Goal: Task Accomplishment & Management: Manage account settings

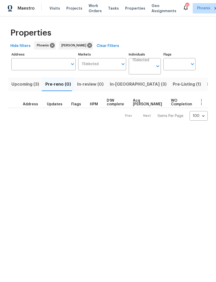
click at [117, 88] on span "In-reno (3)" at bounding box center [138, 84] width 57 height 7
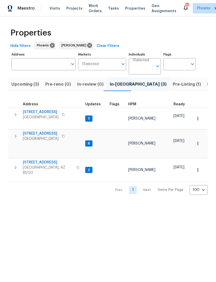
click at [41, 136] on span "500 N Roosevelt Ave Unit 16" at bounding box center [41, 133] width 36 height 5
click at [25, 88] on span "Upcoming (3)" at bounding box center [25, 84] width 28 height 7
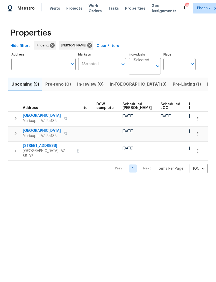
scroll to position [0, 130]
click at [207, 88] on span "Listed (16)" at bounding box center [217, 84] width 21 height 7
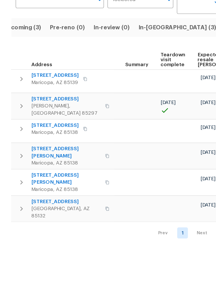
scroll to position [0, 87]
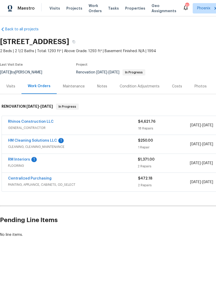
click at [200, 89] on div "Photos" at bounding box center [201, 86] width 12 height 5
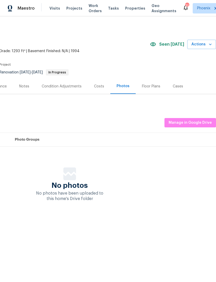
scroll to position [0, 77]
click at [199, 126] on span "Manage in Google Drive" at bounding box center [190, 122] width 43 height 6
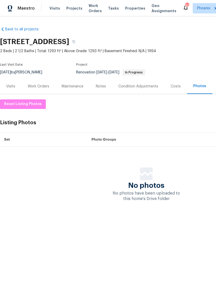
scroll to position [0, 0]
click at [42, 89] on div "Work Orders" at bounding box center [38, 86] width 21 height 5
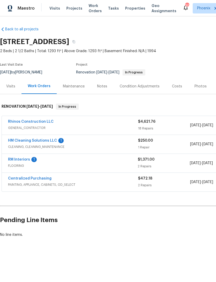
click at [25, 161] on link "RM Interiors" at bounding box center [19, 159] width 22 height 4
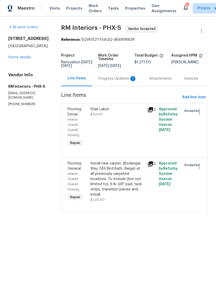
click at [121, 86] on div "Progress Updates 1" at bounding box center [117, 78] width 51 height 15
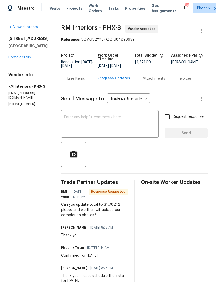
click at [79, 81] on div "Line Items" at bounding box center [76, 78] width 18 height 5
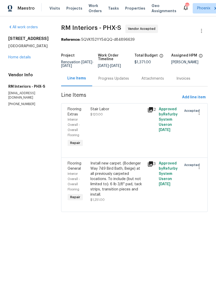
click at [113, 181] on div "Install new carpet. (Bodenger Way 749 Bird Bath, Beige) at all previously carpe…" at bounding box center [117, 179] width 54 height 36
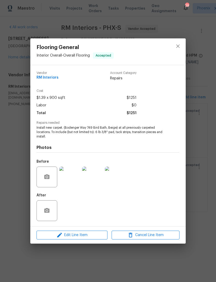
click at [82, 243] on div "Edit Line Item Cancel Line Item" at bounding box center [107, 234] width 155 height 17
click at [83, 234] on span "Edit Line Item" at bounding box center [72, 235] width 68 height 6
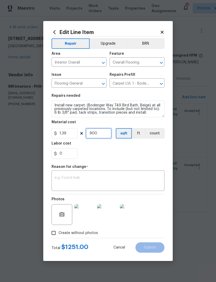
click at [105, 133] on input "900" at bounding box center [99, 133] width 26 height 10
click at [71, 132] on input "1.39" at bounding box center [65, 133] width 26 height 10
type input "0"
click at [105, 136] on input "900" at bounding box center [99, 133] width 26 height 10
type input "1"
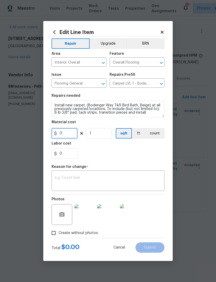
click at [72, 138] on input "0" at bounding box center [65, 133] width 26 height 10
type input "962.13"
click at [110, 178] on textarea at bounding box center [108, 181] width 107 height 11
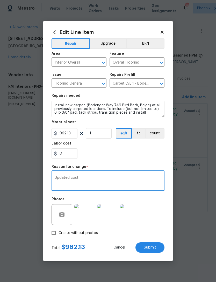
type textarea "Updated cost"
click at [151, 151] on div "0" at bounding box center [108, 153] width 113 height 10
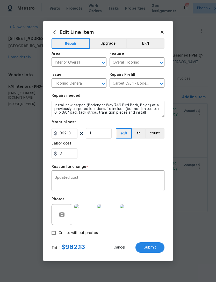
click at [152, 248] on span "Submit" at bounding box center [150, 247] width 12 height 4
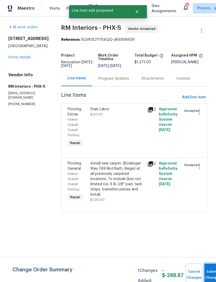
click at [209, 269] on button "Submit Changes" at bounding box center [212, 274] width 17 height 22
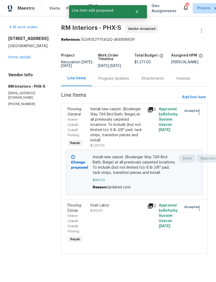
click at [114, 81] on div "Progress Updates" at bounding box center [113, 78] width 31 height 5
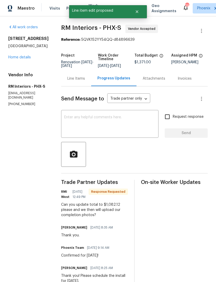
click at [108, 121] on textarea at bounding box center [109, 124] width 91 height 18
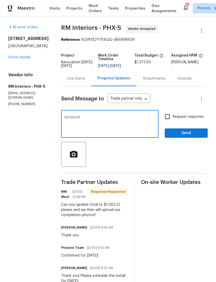
type textarea "Updated!"
click at [200, 136] on span "Send" at bounding box center [186, 133] width 35 height 6
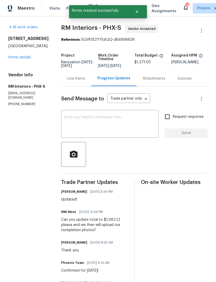
click at [77, 81] on div "Line Items" at bounding box center [76, 78] width 18 height 5
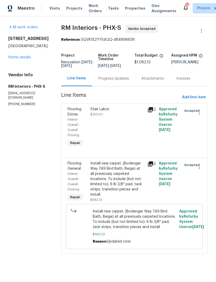
click at [25, 59] on link "Home details" at bounding box center [19, 57] width 23 height 4
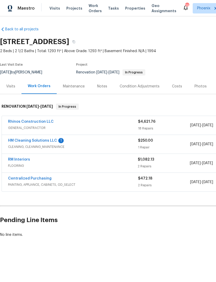
click at [51, 142] on link "HM Cleaning Solutions LLC" at bounding box center [32, 141] width 49 height 4
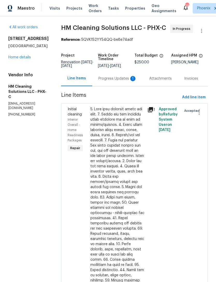
click at [119, 81] on div "Progress Updates 1" at bounding box center [117, 78] width 38 height 5
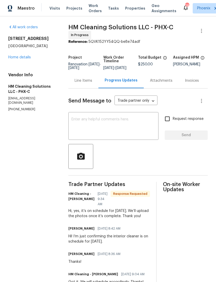
click at [112, 135] on textarea at bounding box center [113, 126] width 84 height 18
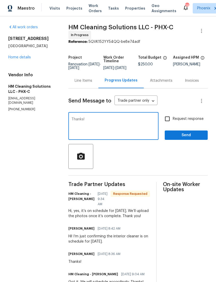
type textarea "Thanks!"
click at [193, 138] on span "Send" at bounding box center [186, 135] width 35 height 6
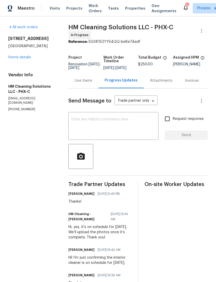
click at [24, 59] on link "Home details" at bounding box center [19, 57] width 23 height 4
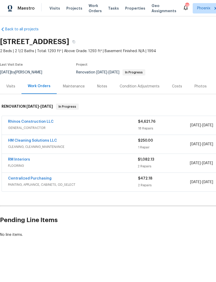
click at [30, 123] on link "Rhinos Construction LLC" at bounding box center [31, 122] width 46 height 4
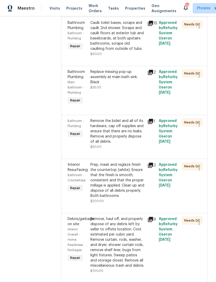
scroll to position [229, 0]
click at [130, 129] on div "Remove the bidet and all of its hardware, cap off supplies and ensure that ther…" at bounding box center [117, 131] width 54 height 26
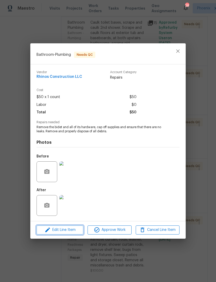
click at [68, 229] on span "Edit Line Item" at bounding box center [60, 229] width 44 height 6
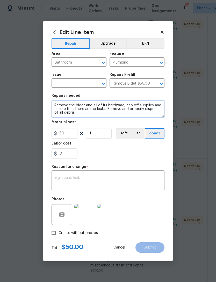
click at [95, 116] on textarea "Remove the bidet and all of its hardware, cap off supplies and ensure that ther…" at bounding box center [108, 108] width 113 height 17
type textarea "Remove the bidet and all of its hardware, cap off supplies and ensure that ther…"
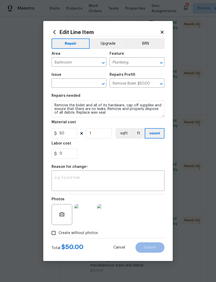
click at [127, 181] on textarea at bounding box center [108, 181] width 107 height 11
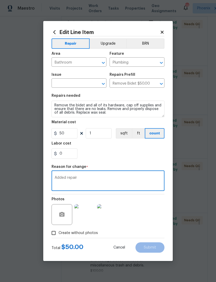
type textarea "Added repair"
click at [140, 158] on div "0" at bounding box center [108, 153] width 113 height 10
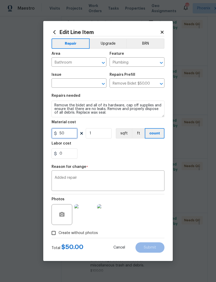
click at [72, 136] on input "50" at bounding box center [65, 133] width 26 height 10
type input "100"
click at [150, 148] on div "Labor cost" at bounding box center [108, 144] width 113 height 7
click at [144, 153] on div "0" at bounding box center [108, 153] width 113 height 10
click at [86, 82] on input "text" at bounding box center [72, 84] width 40 height 8
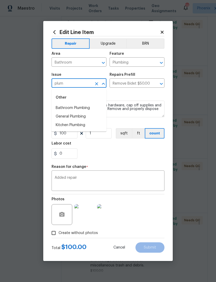
click at [83, 110] on li "Bathroom Plumbing" at bounding box center [79, 108] width 55 height 9
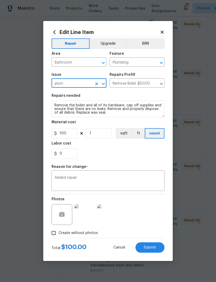
type input "Bathroom Plumbing"
click at [106, 151] on div "0" at bounding box center [108, 153] width 113 height 10
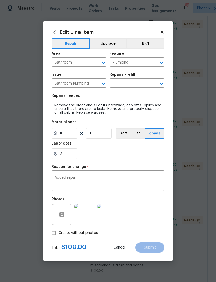
click at [150, 217] on div "Photos" at bounding box center [108, 211] width 113 height 34
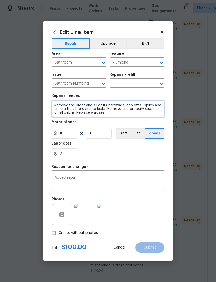
click at [59, 110] on textarea "Remove the bidet and all of its hardware, cap off supplies and ensure that ther…" at bounding box center [108, 108] width 113 height 17
click at [58, 106] on textarea "Remove the bidet and all of its hardware, cap off supplies and ensure that ther…" at bounding box center [108, 108] width 113 height 17
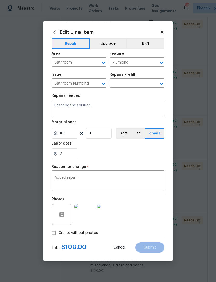
click at [144, 81] on input "text" at bounding box center [130, 84] width 40 height 8
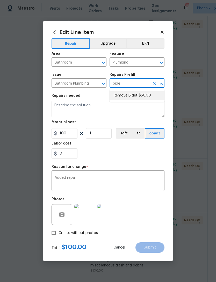
click at [142, 96] on li "Remove Bidet $50.00" at bounding box center [137, 95] width 55 height 9
type input "Remove Bidet $50.00"
type textarea "Remove the bidet and all of its hardware, cap off supplies and ensure that ther…"
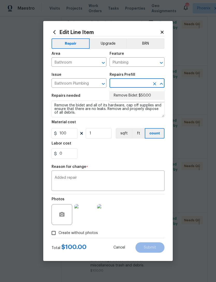
type input "Remove Bidet $50.00"
type input "50"
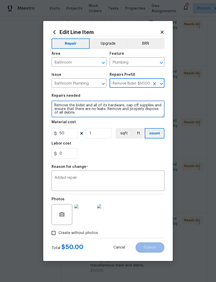
click at [59, 109] on textarea "Remove the bidet and all of its hardware, cap off supplies and ensure that ther…" at bounding box center [108, 108] width 113 height 17
click at [59, 106] on textarea "Remove the bidet and all of its hardware, cap off supplies and ensure that ther…" at bounding box center [108, 108] width 113 height 17
click at [56, 106] on textarea "Remove the bidet and all of its hardware, cap off supplies and ensure that ther…" at bounding box center [108, 108] width 113 height 17
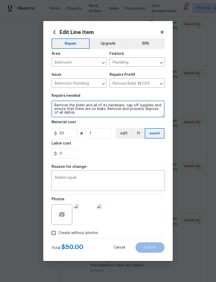
click at [57, 108] on textarea "Remove the bidet and all of its hardware, cap off supplies and ensure that ther…" at bounding box center [108, 108] width 113 height 17
paste textarea "Replace wax seal."
type textarea "Remove the bidet and all of its hardware, cap off supplies and ensure that ther…"
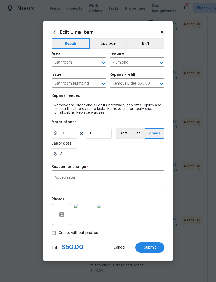
click at [114, 158] on div "0" at bounding box center [108, 153] width 113 height 10
click at [69, 134] on input "50" at bounding box center [65, 133] width 26 height 10
type input "100"
click at [137, 154] on div "0" at bounding box center [108, 153] width 113 height 10
click at [153, 249] on span "Submit" at bounding box center [150, 247] width 12 height 4
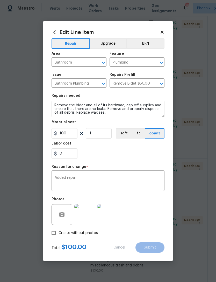
type textarea "Remove the bidet and all of its hardware, cap off supplies and ensure that ther…"
type input "50"
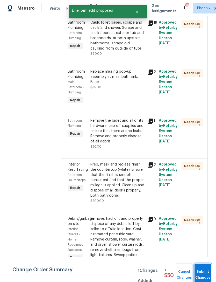
click at [202, 270] on span "Submit Changes" at bounding box center [202, 274] width 11 height 12
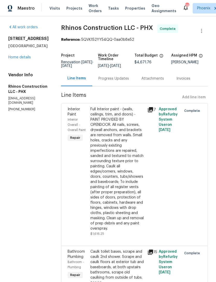
click at [33, 60] on div "500 N Roosevelt Ave Unit 16 Chandler, AZ 85226 Home details" at bounding box center [28, 48] width 40 height 24
click at [26, 59] on link "Home details" at bounding box center [19, 57] width 23 height 4
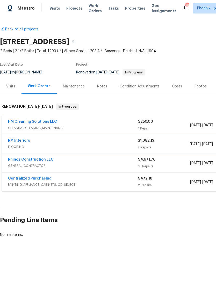
click at [102, 89] on div "Notes" at bounding box center [102, 86] width 10 height 5
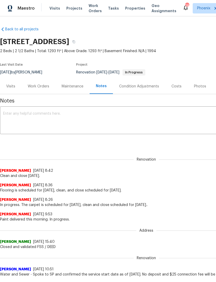
click at [77, 125] on textarea at bounding box center [146, 121] width 286 height 18
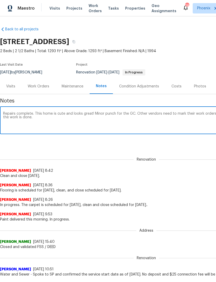
type textarea "Repairs complete. This home is cute and looks great! Minor punch for the GC. Ot…"
click at [191, 156] on div "Renovation Melissa Muralt-Ochoa 9/16/25, 8:42 Clean and close today." at bounding box center [146, 164] width 293 height 27
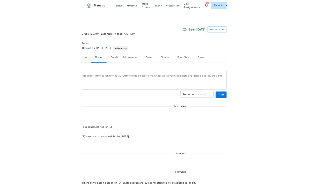
scroll to position [0, 77]
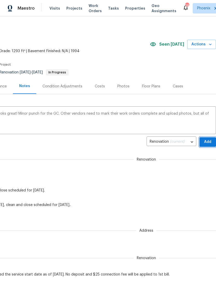
click at [209, 145] on span "Add" at bounding box center [208, 142] width 8 height 6
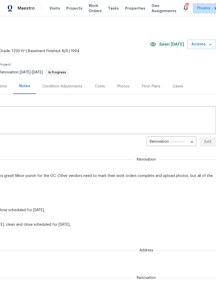
click at [210, 47] on icon "button" at bounding box center [210, 44] width 5 height 5
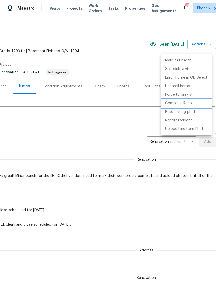
click at [188, 105] on p "Complete Reno" at bounding box center [178, 102] width 27 height 5
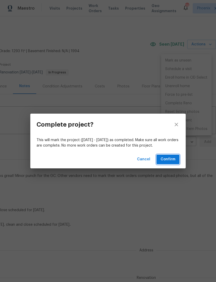
click at [167, 160] on span "Confirm" at bounding box center [168, 159] width 15 height 6
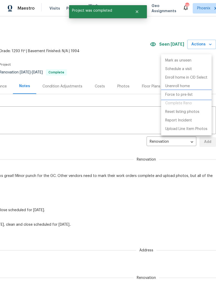
click at [187, 94] on p "Force to pre-list" at bounding box center [178, 94] width 27 height 5
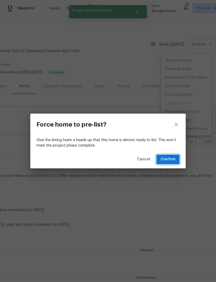
click at [169, 162] on span "Confirm" at bounding box center [168, 159] width 15 height 6
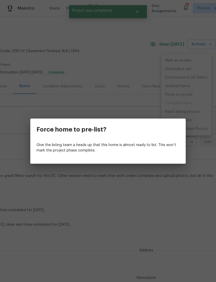
scroll to position [0, 0]
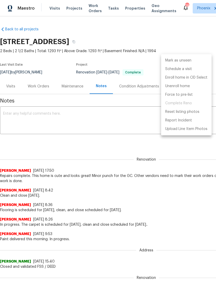
click at [134, 126] on div at bounding box center [108, 141] width 216 height 282
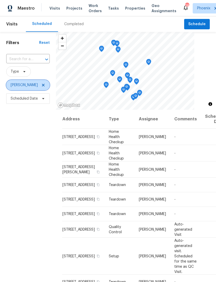
click at [41, 87] on icon at bounding box center [43, 85] width 4 height 4
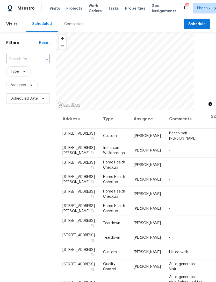
click at [27, 63] on input "text" at bounding box center [20, 59] width 29 height 8
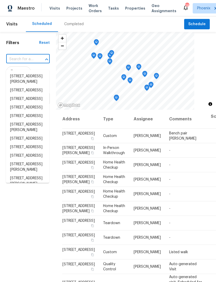
click at [23, 63] on input "text" at bounding box center [20, 59] width 29 height 8
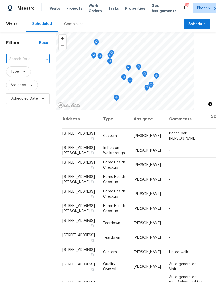
paste input "[STREET_ADDRESS]"
type input "[STREET_ADDRESS]"
click at [25, 78] on li "[STREET_ADDRESS]" at bounding box center [27, 76] width 43 height 9
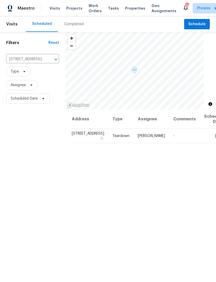
click at [0, 0] on icon at bounding box center [0, 0] width 0 height 0
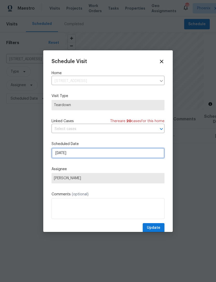
click at [96, 152] on input "[DATE]" at bounding box center [108, 153] width 113 height 10
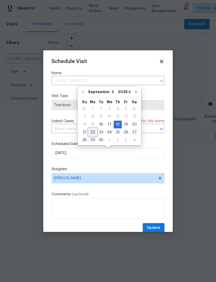
click at [92, 133] on div "22" at bounding box center [93, 131] width 8 height 7
type input "[DATE]"
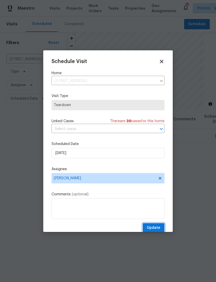
click at [156, 225] on button "Update" at bounding box center [154, 228] width 22 height 10
